Goal: Browse casually: Explore the website without a specific task or goal

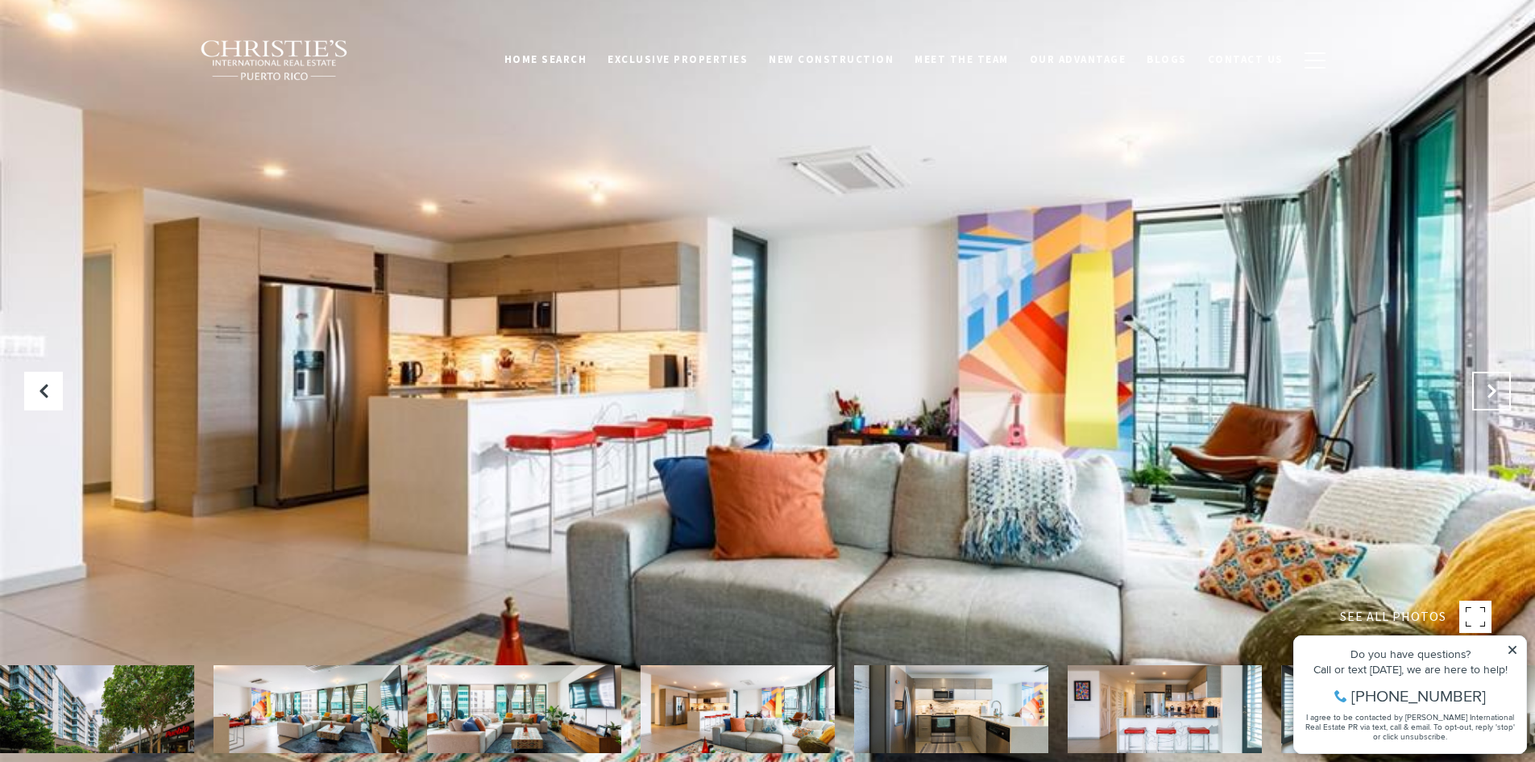
click at [1485, 391] on icon "Next Slide" at bounding box center [1492, 391] width 16 height 16
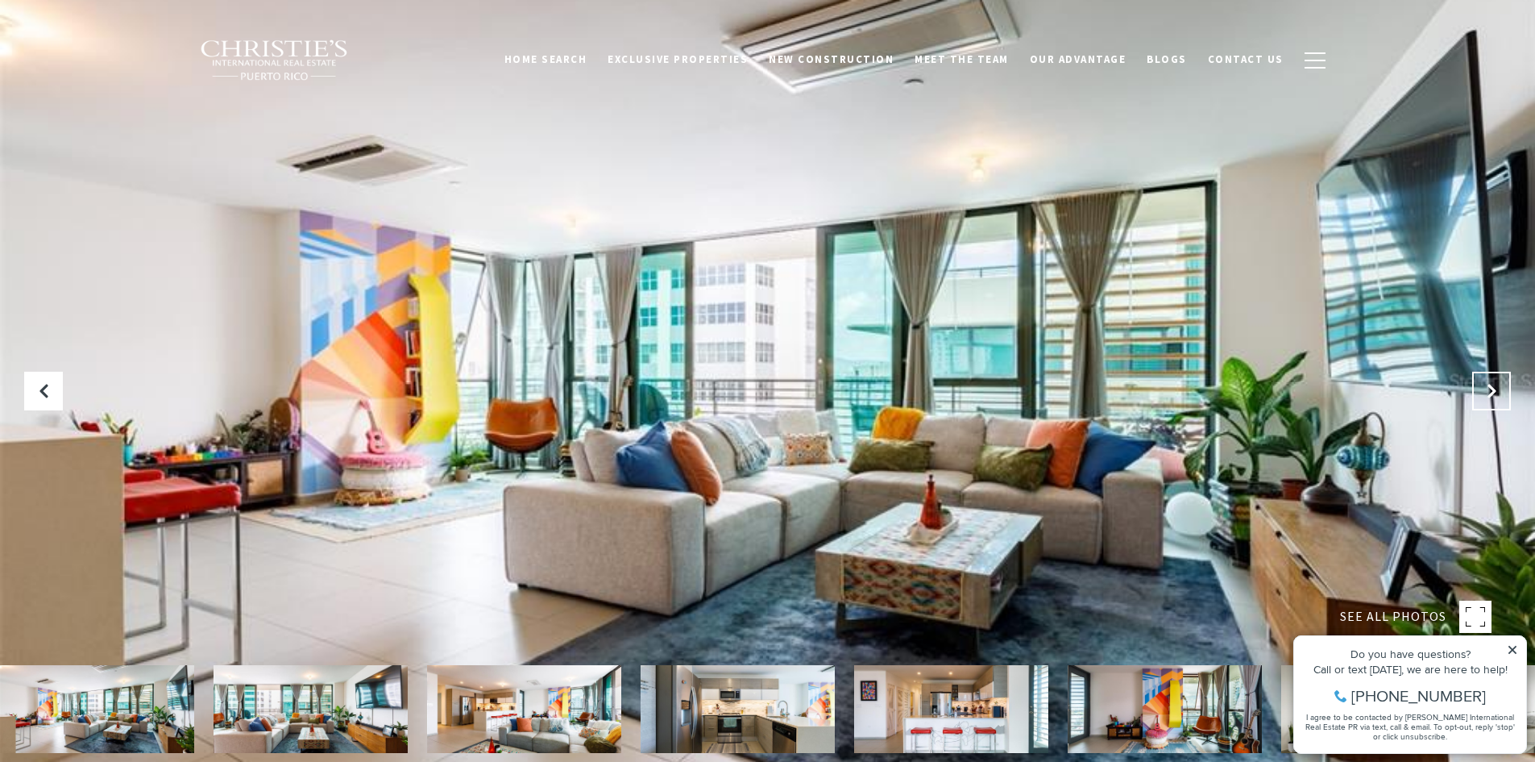
click at [1485, 391] on icon "Next Slide" at bounding box center [1492, 391] width 16 height 16
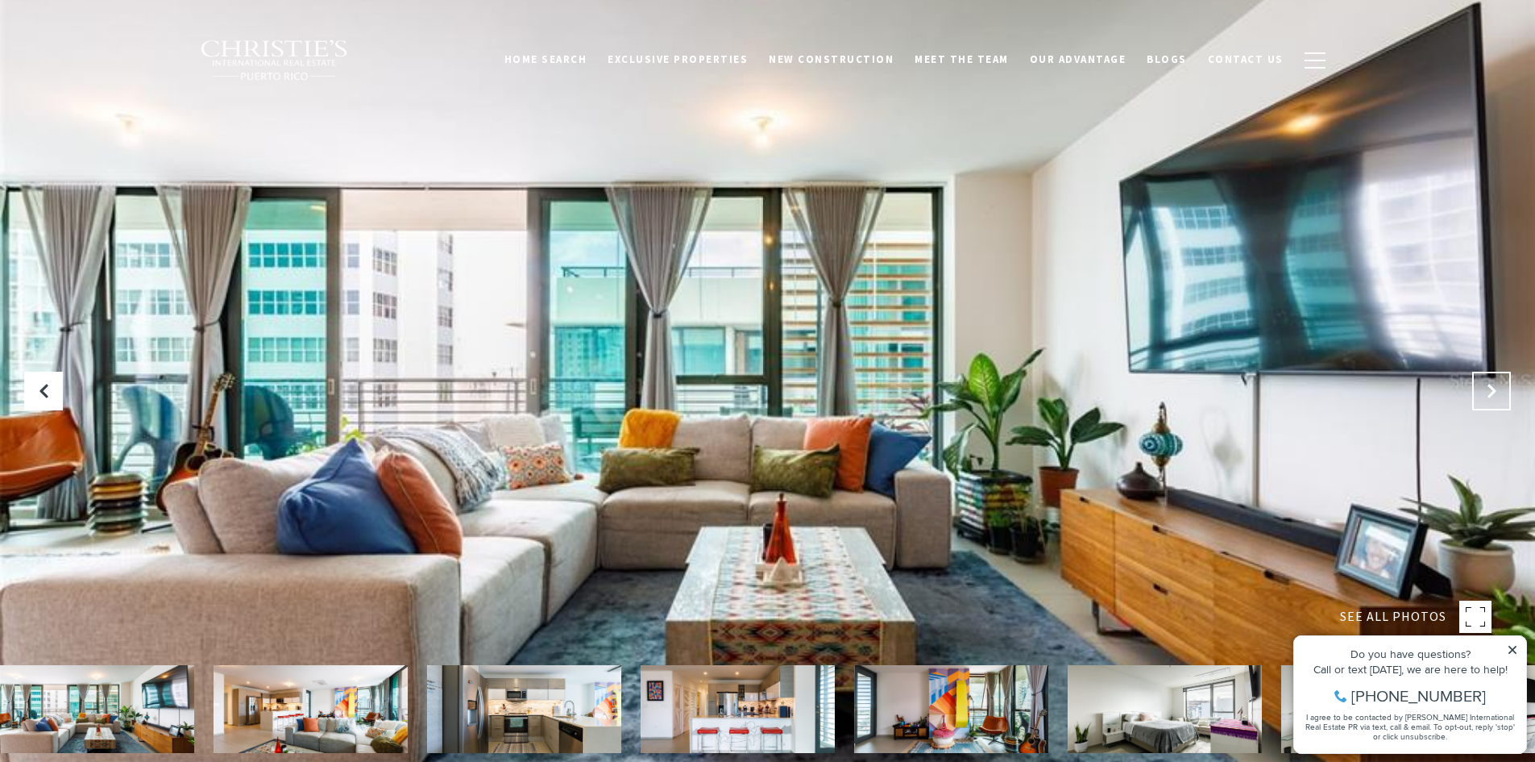
click at [1485, 391] on icon "Next Slide" at bounding box center [1492, 391] width 16 height 16
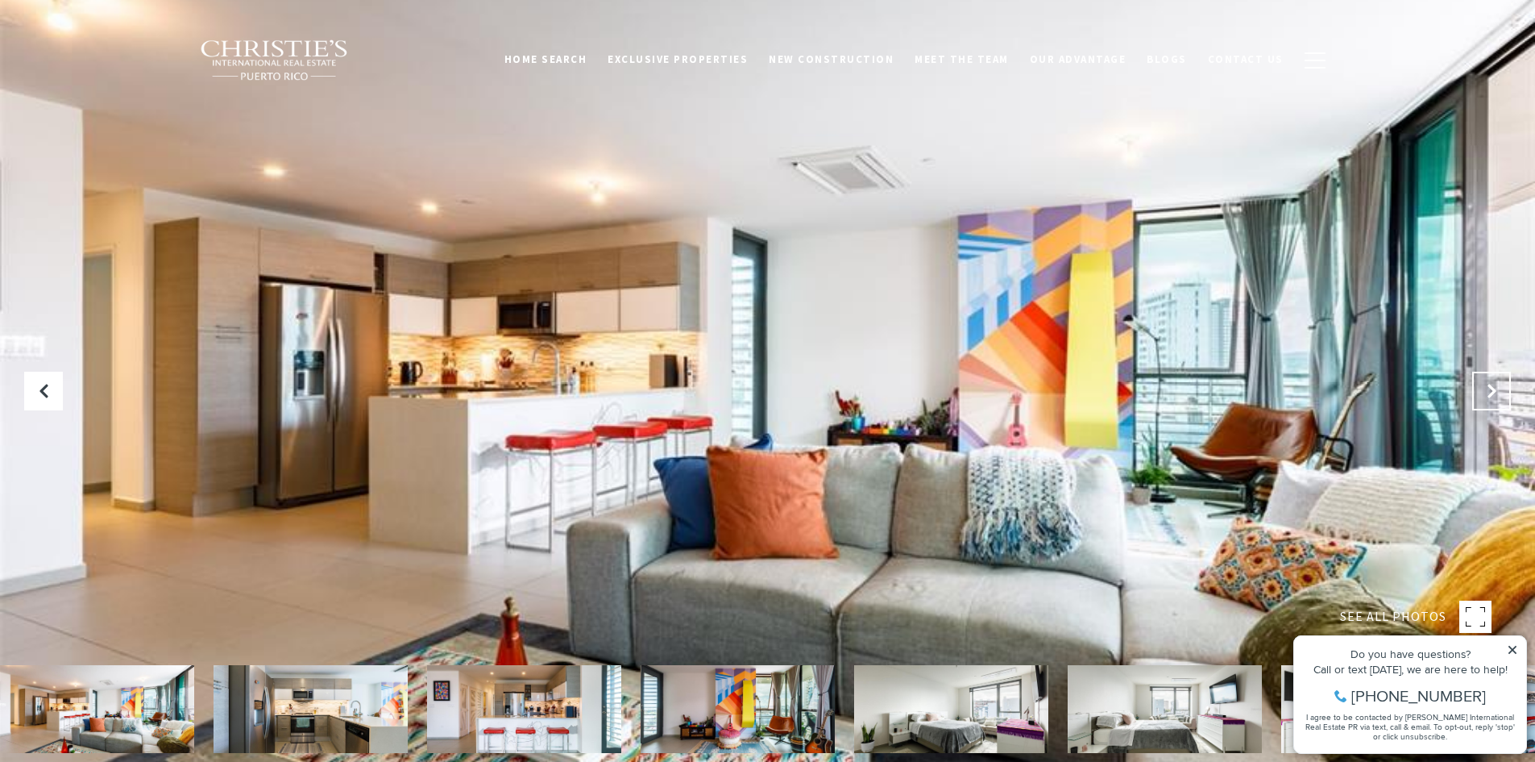
click at [1485, 391] on icon "Next Slide" at bounding box center [1492, 391] width 16 height 16
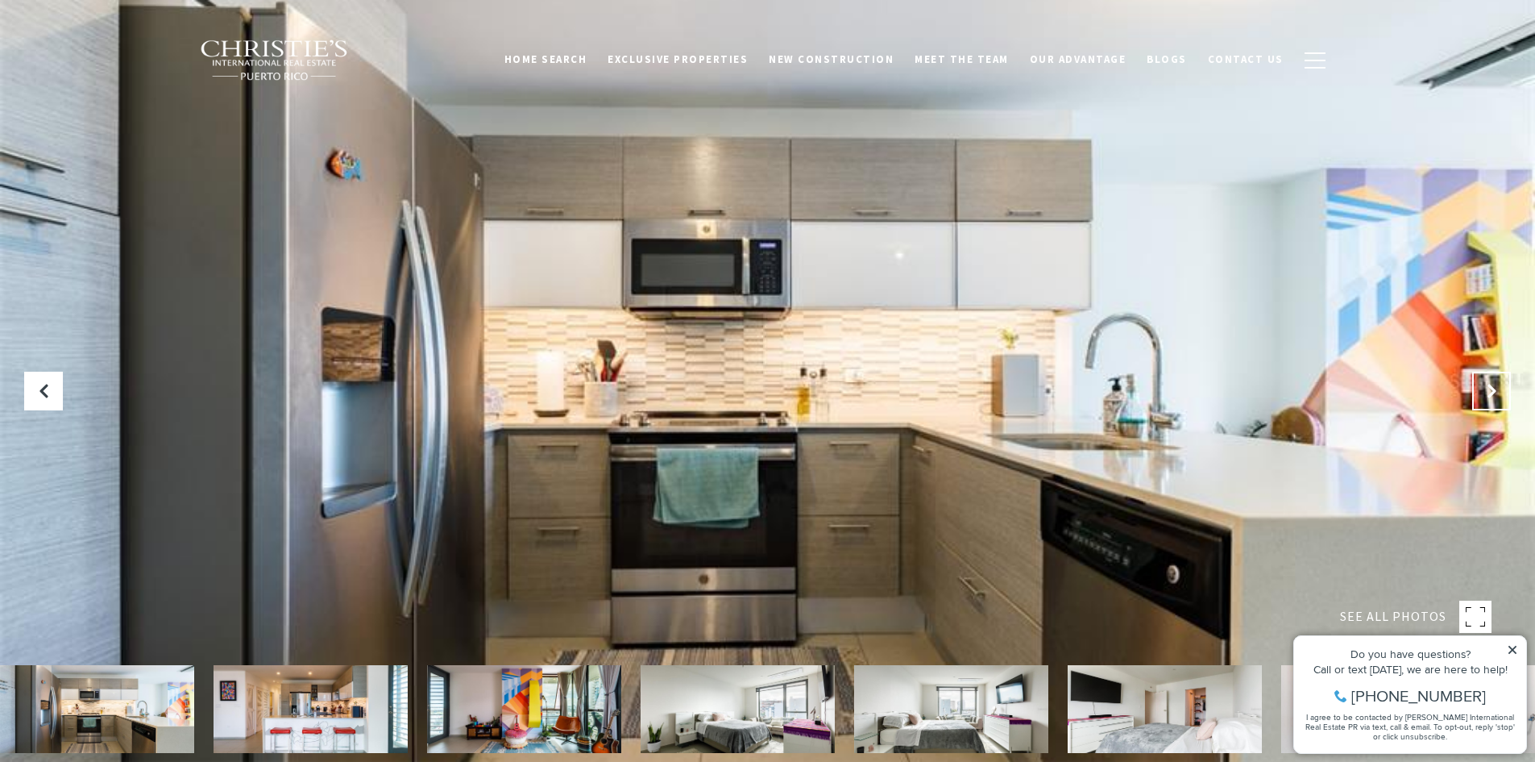
click at [1485, 391] on icon "Next Slide" at bounding box center [1492, 391] width 16 height 16
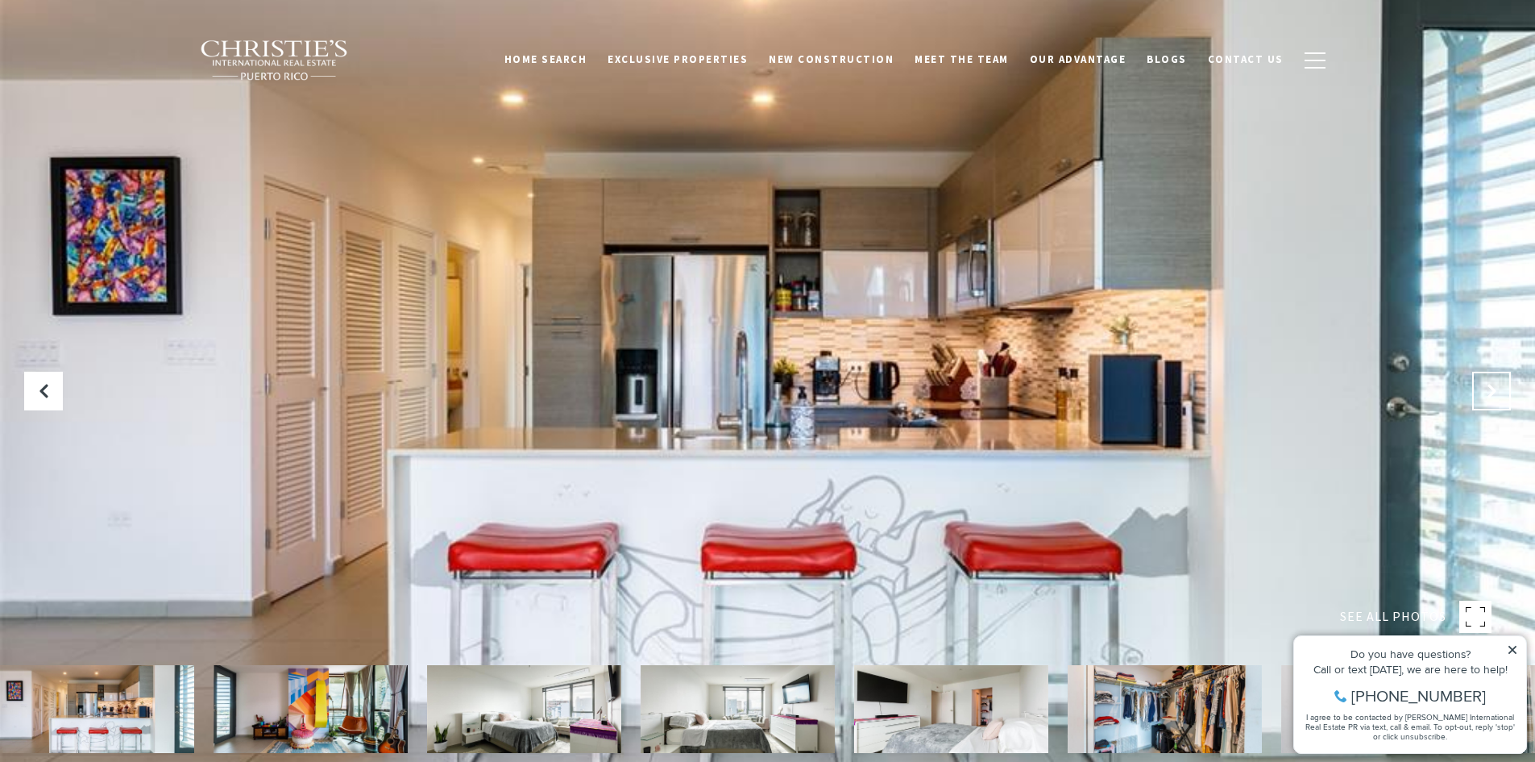
click at [1485, 391] on icon "Next Slide" at bounding box center [1492, 391] width 16 height 16
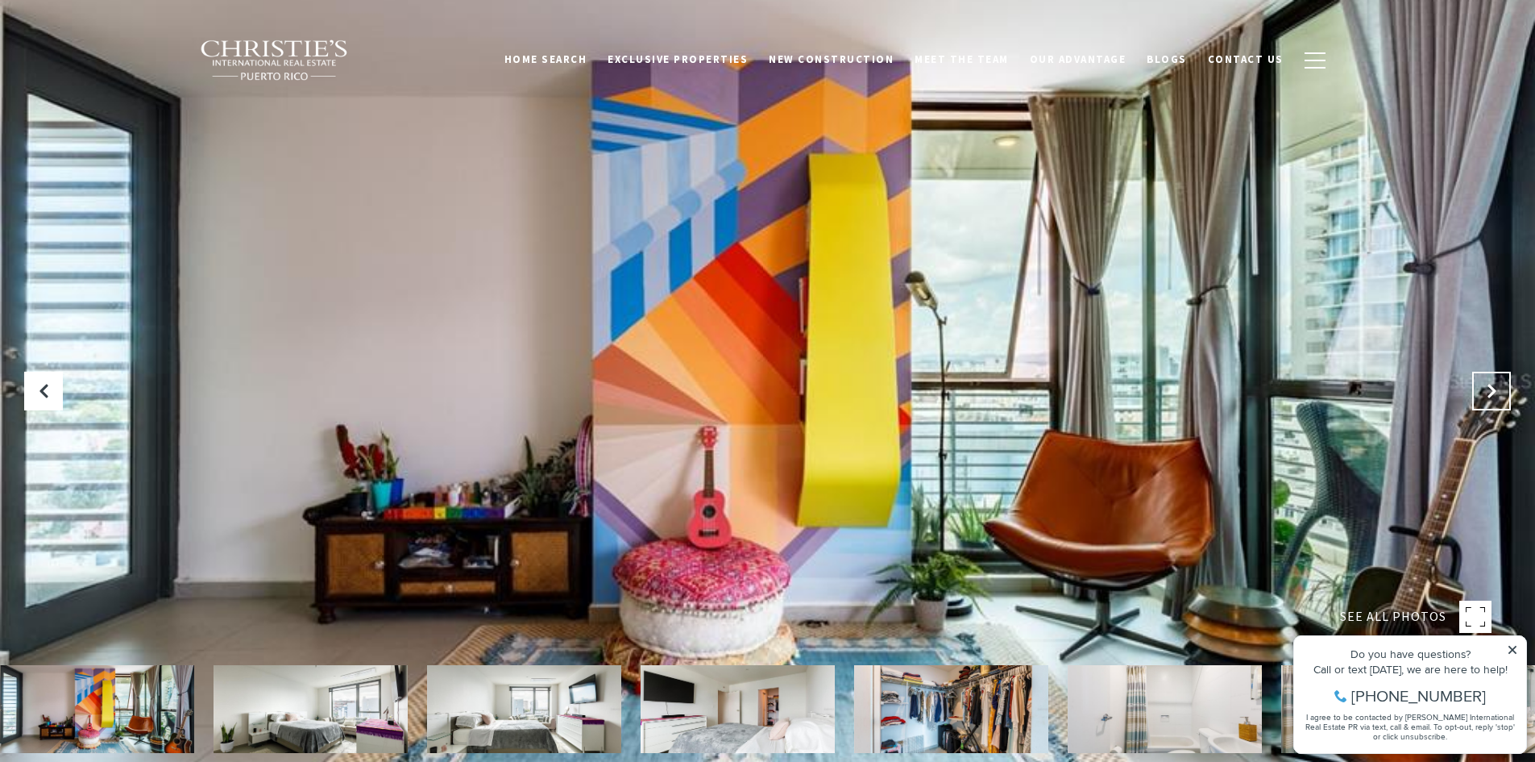
click at [1485, 391] on icon "Next Slide" at bounding box center [1492, 391] width 16 height 16
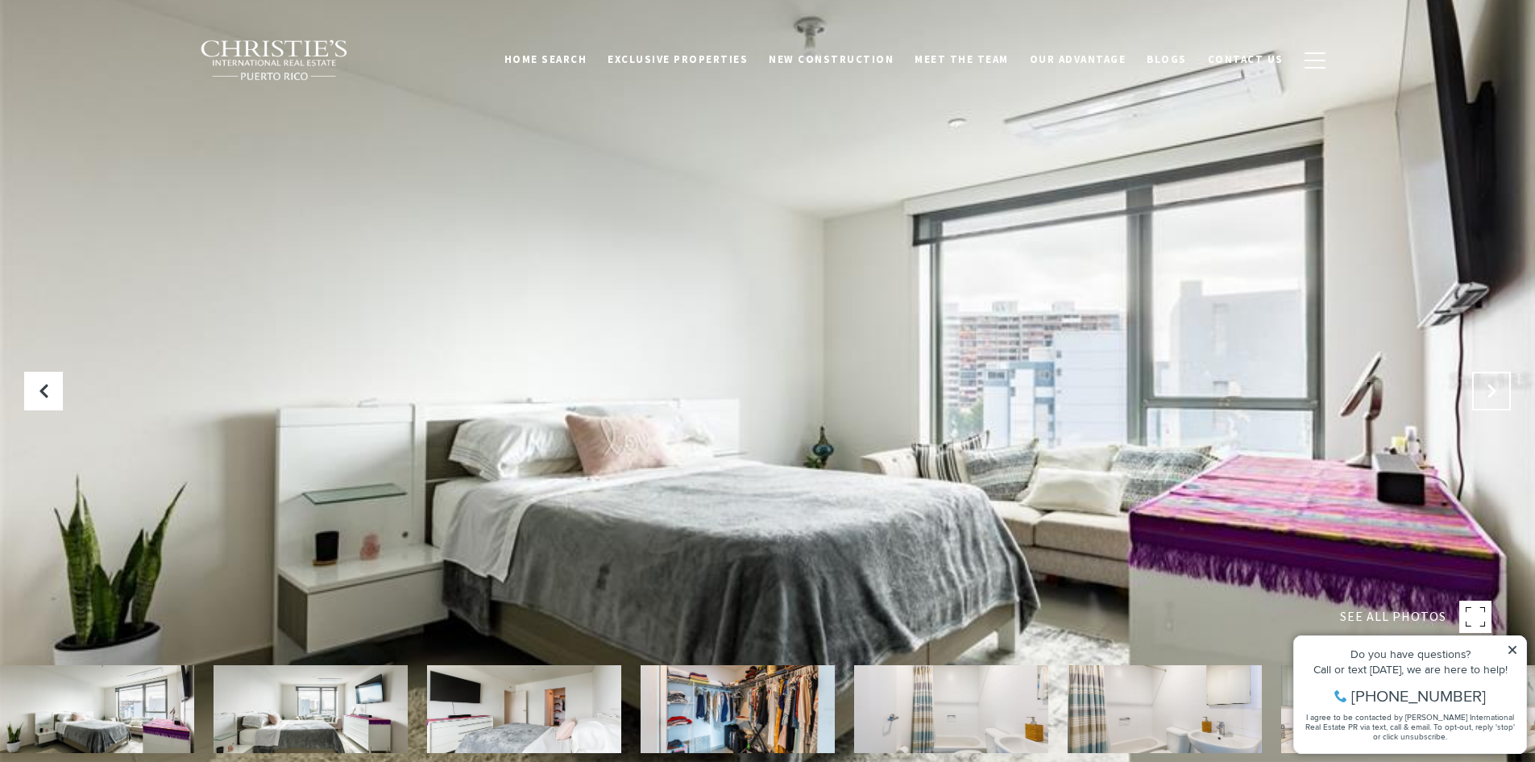
click at [1485, 391] on icon "Next Slide" at bounding box center [1492, 391] width 16 height 16
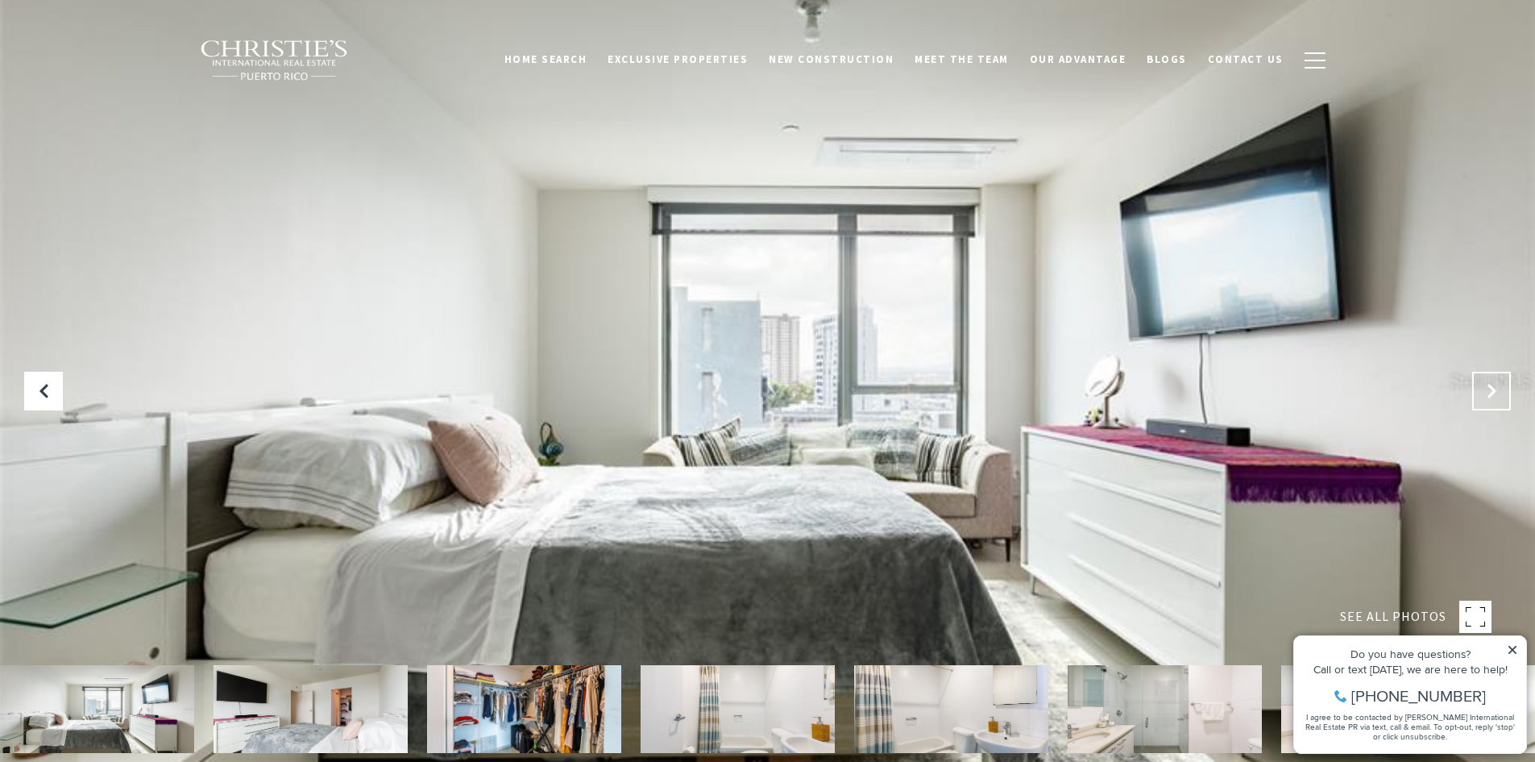
click at [1485, 391] on icon "Next Slide" at bounding box center [1492, 391] width 16 height 16
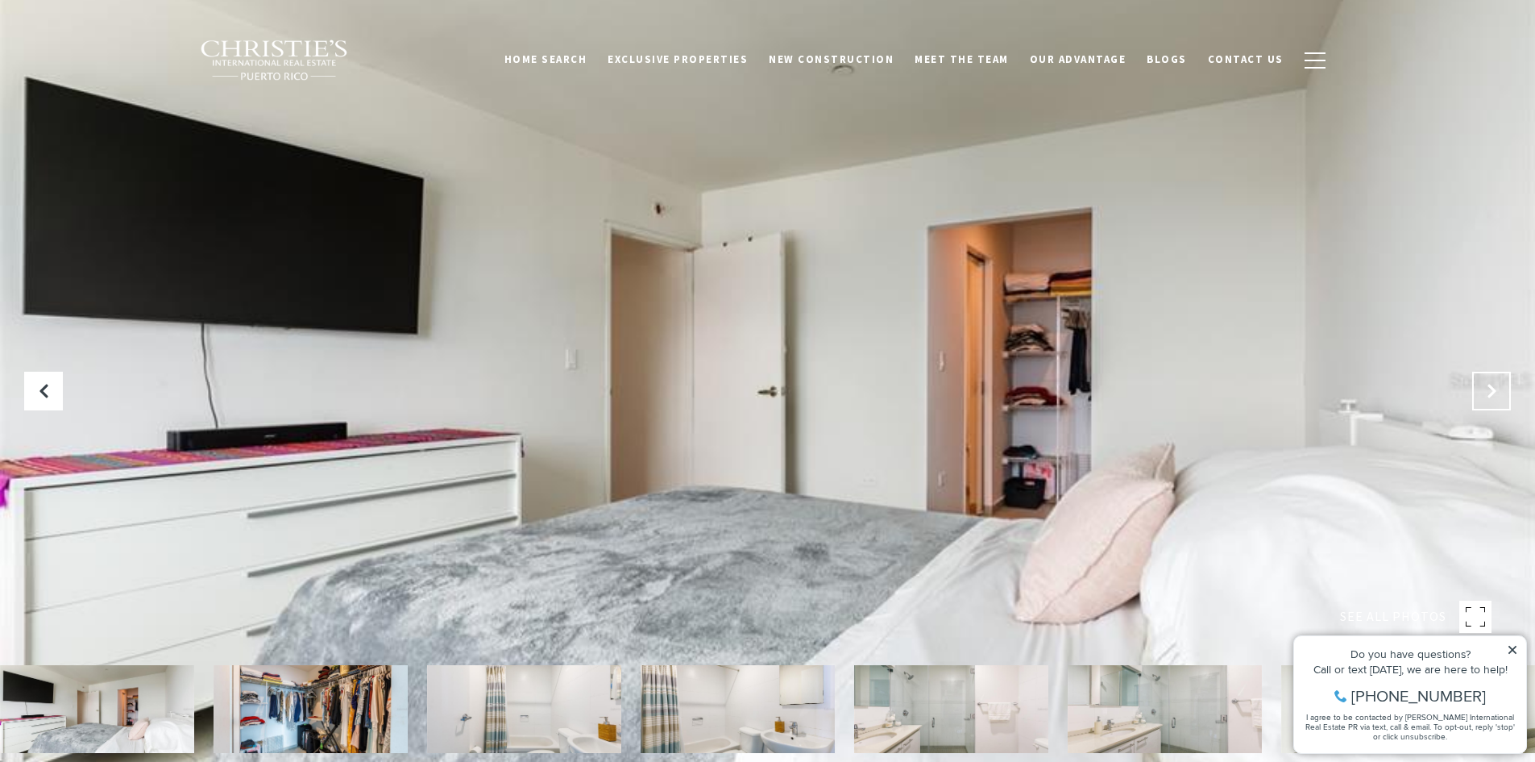
click at [1485, 391] on icon "Next Slide" at bounding box center [1492, 391] width 16 height 16
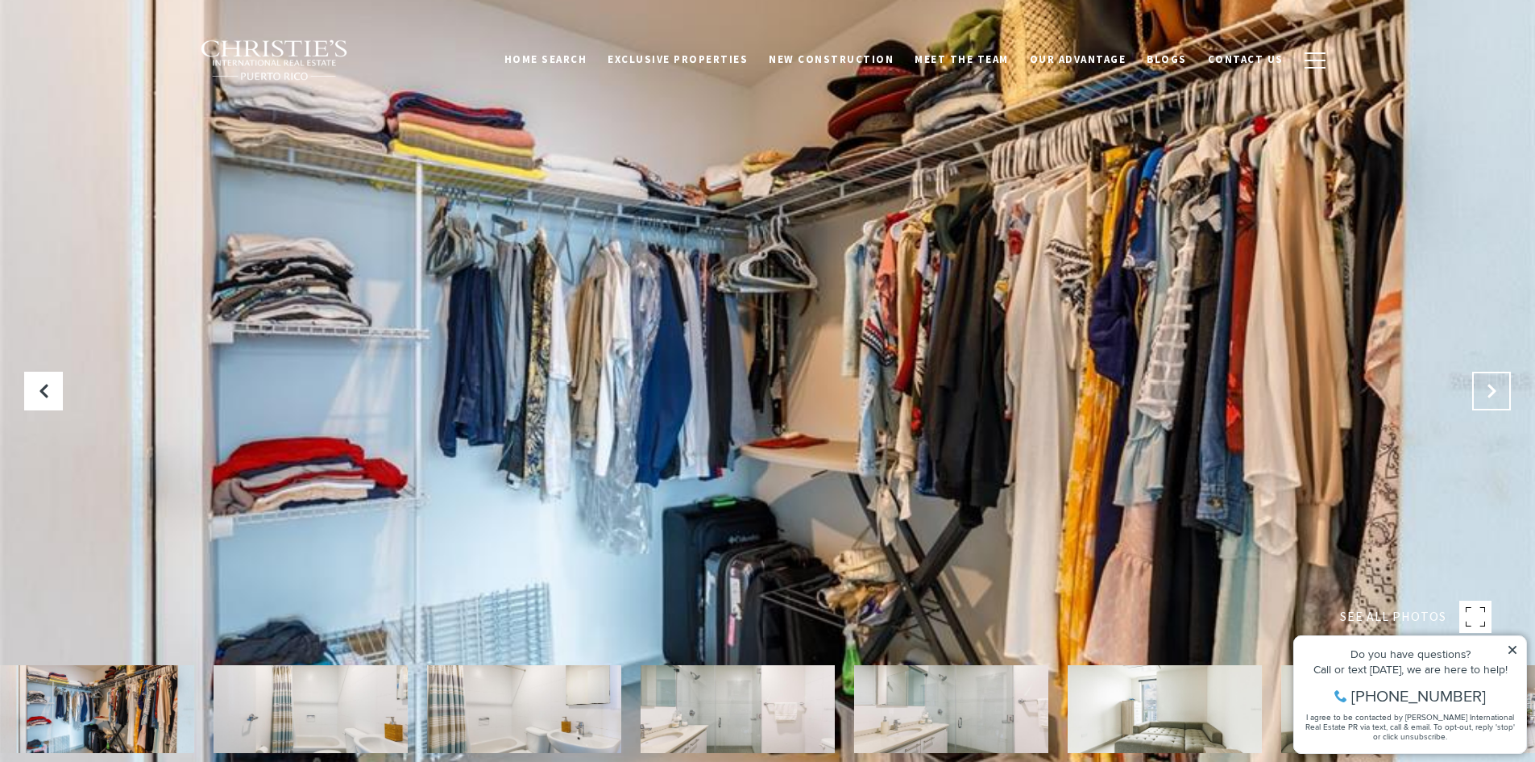
click at [1485, 391] on icon "Next Slide" at bounding box center [1492, 391] width 16 height 16
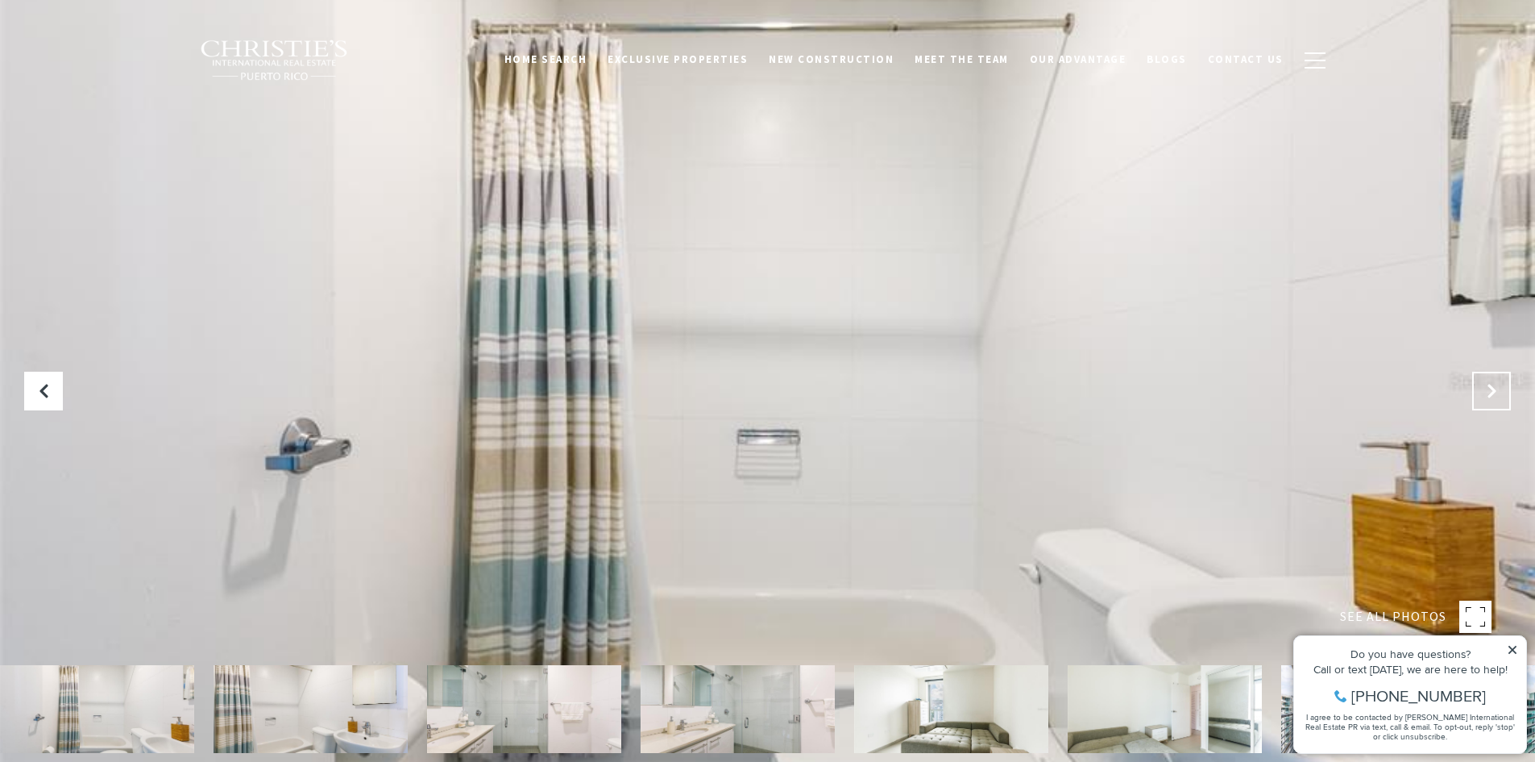
click at [1485, 391] on icon "Next Slide" at bounding box center [1492, 391] width 16 height 16
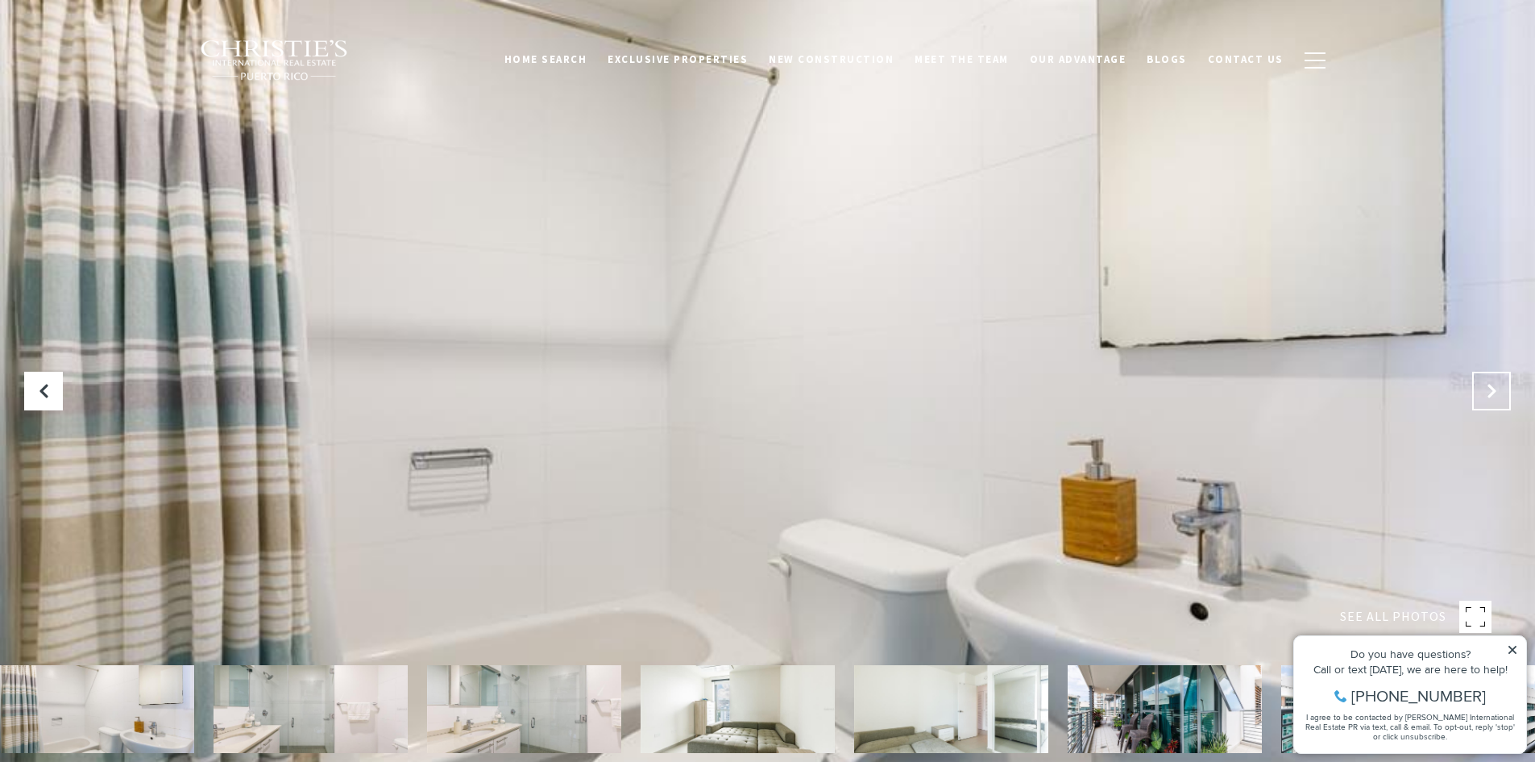
click at [1485, 391] on icon "Next Slide" at bounding box center [1492, 391] width 16 height 16
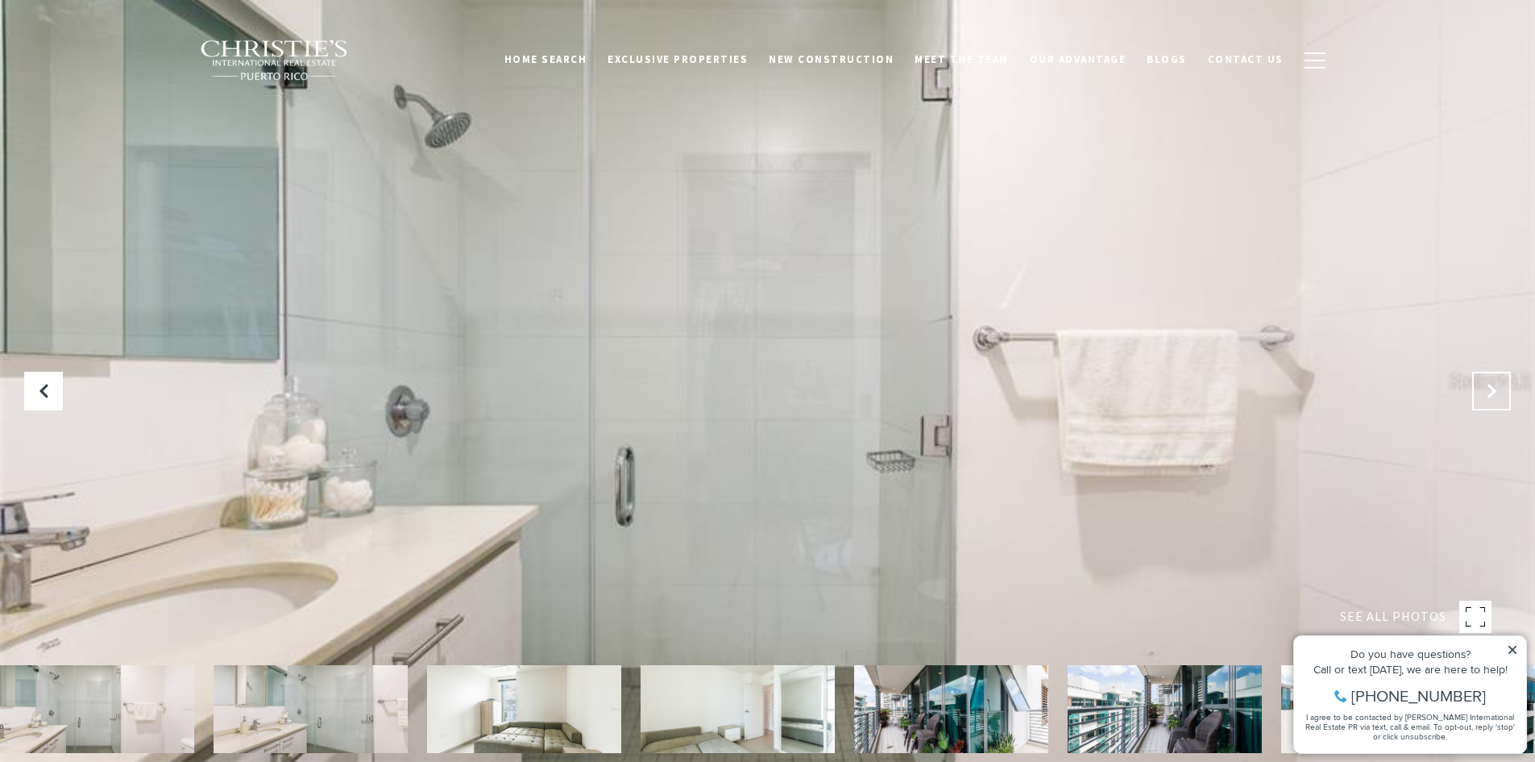
click at [1485, 391] on icon "Next Slide" at bounding box center [1492, 391] width 16 height 16
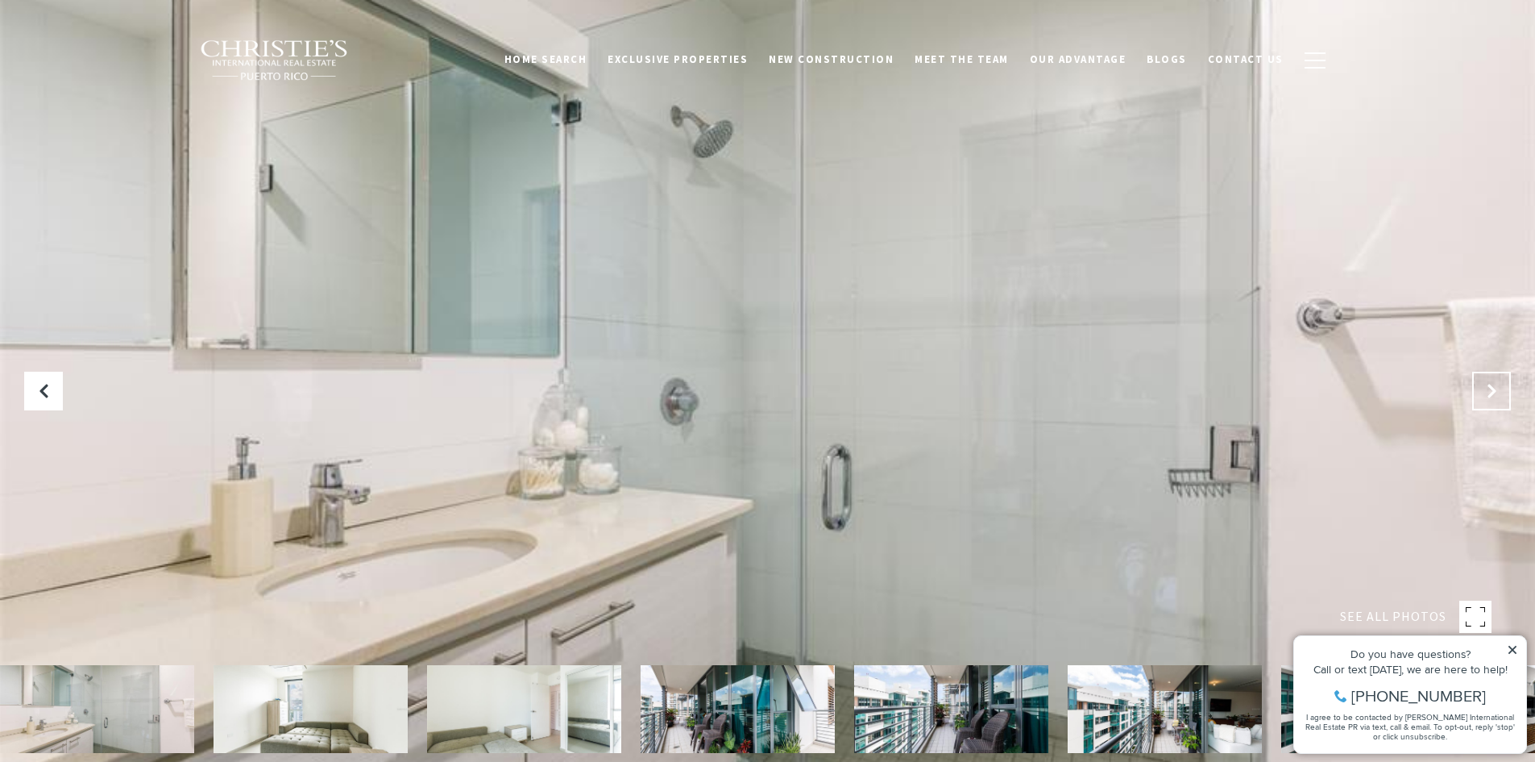
click at [1485, 388] on icon "Next Slide" at bounding box center [1492, 391] width 16 height 16
